Goal: Task Accomplishment & Management: Manage account settings

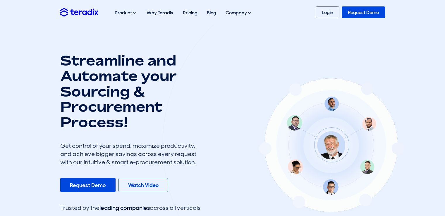
click at [337, 13] on link "Login" at bounding box center [328, 12] width 24 height 12
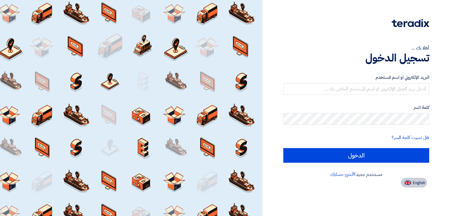
click at [414, 183] on span "English" at bounding box center [418, 183] width 12 height 4
type input "Sign in"
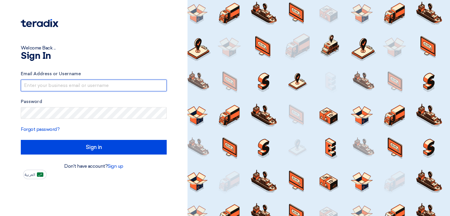
click at [121, 85] on input "text" at bounding box center [94, 86] width 146 height 12
type input "export@polyinnova.com.tr"
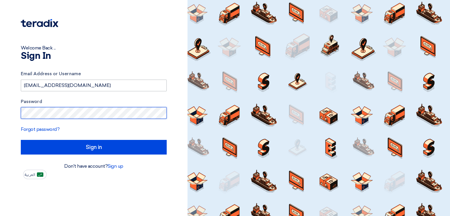
click at [21, 140] on input "Sign in" at bounding box center [94, 147] width 146 height 15
